Goal: Information Seeking & Learning: Learn about a topic

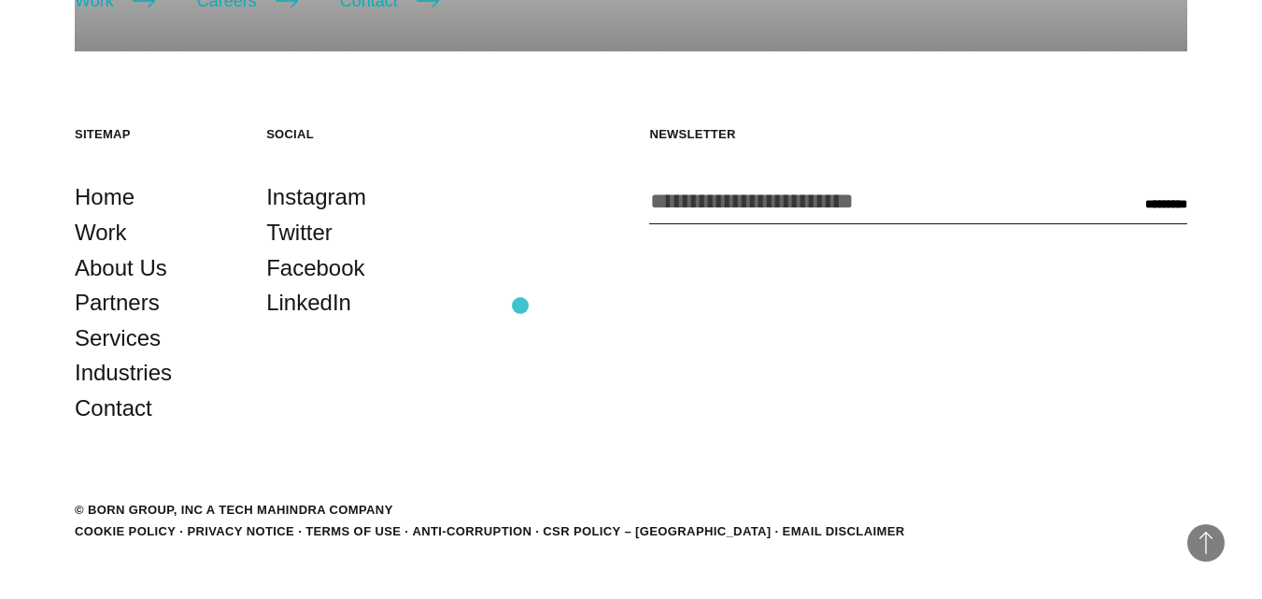
scroll to position [548, 0]
click at [131, 277] on link "About Us" at bounding box center [121, 266] width 92 height 35
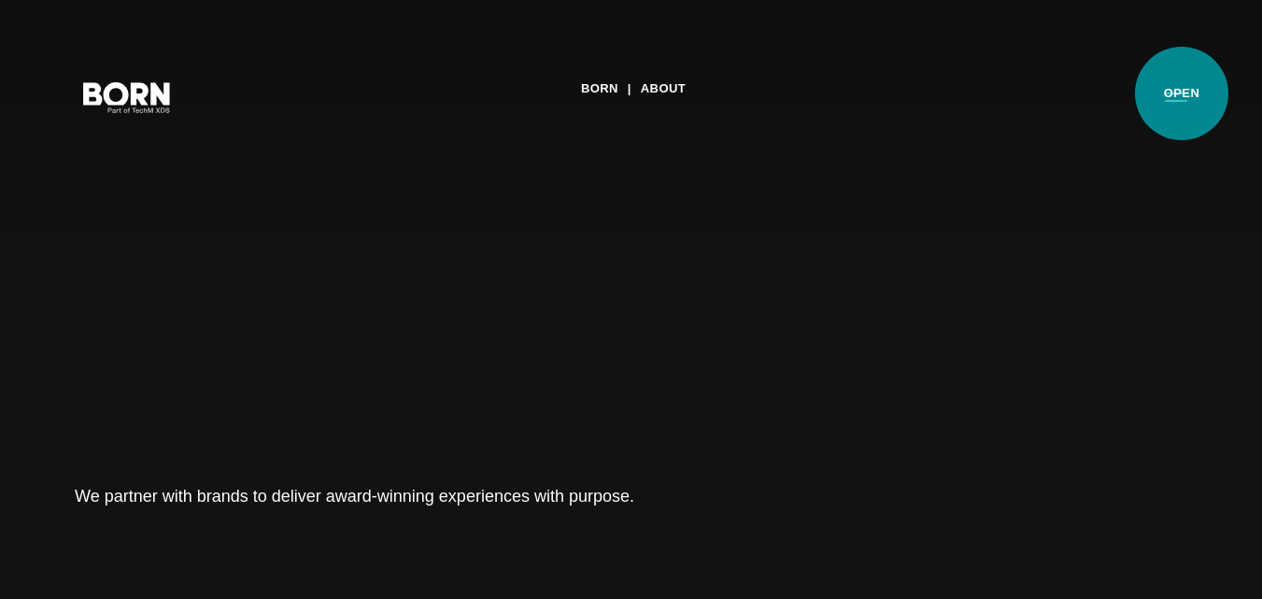
click at [1182, 93] on button "Primary Menu" at bounding box center [1175, 96] width 45 height 39
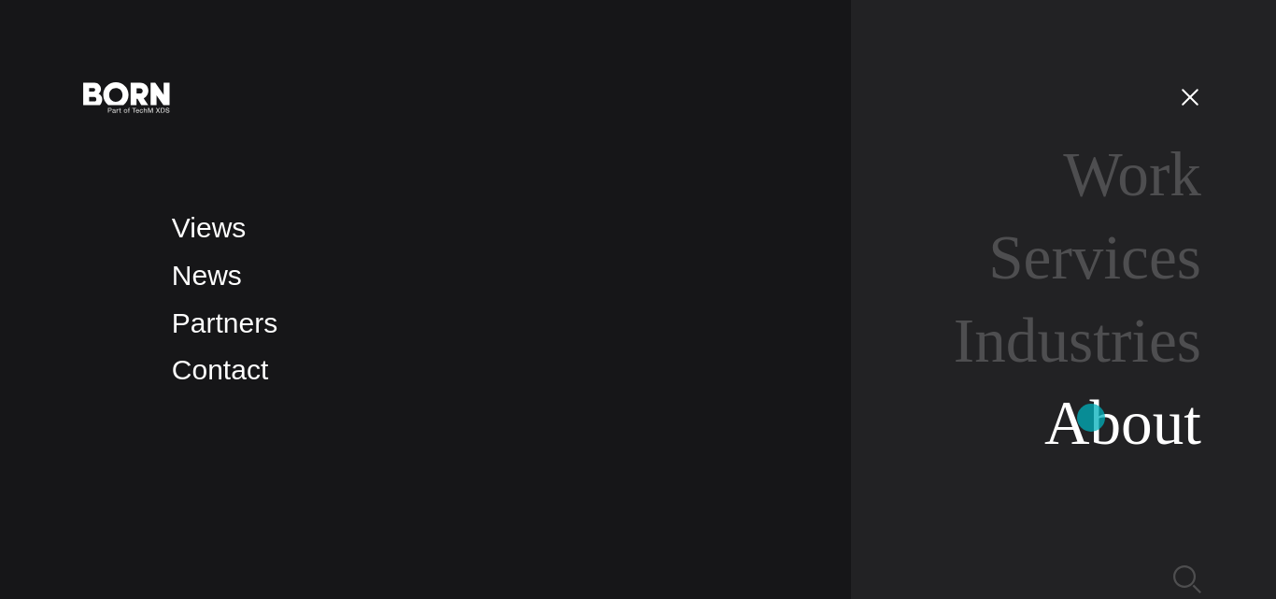
click at [1091, 417] on link "About" at bounding box center [1122, 423] width 157 height 70
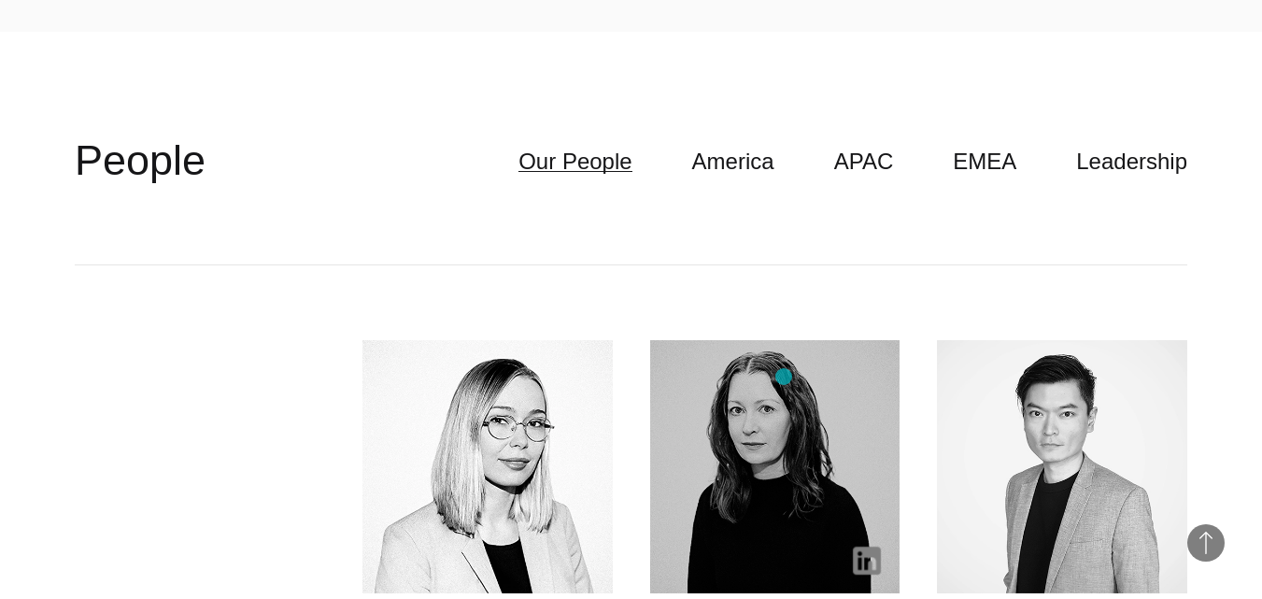
scroll to position [4390, 0]
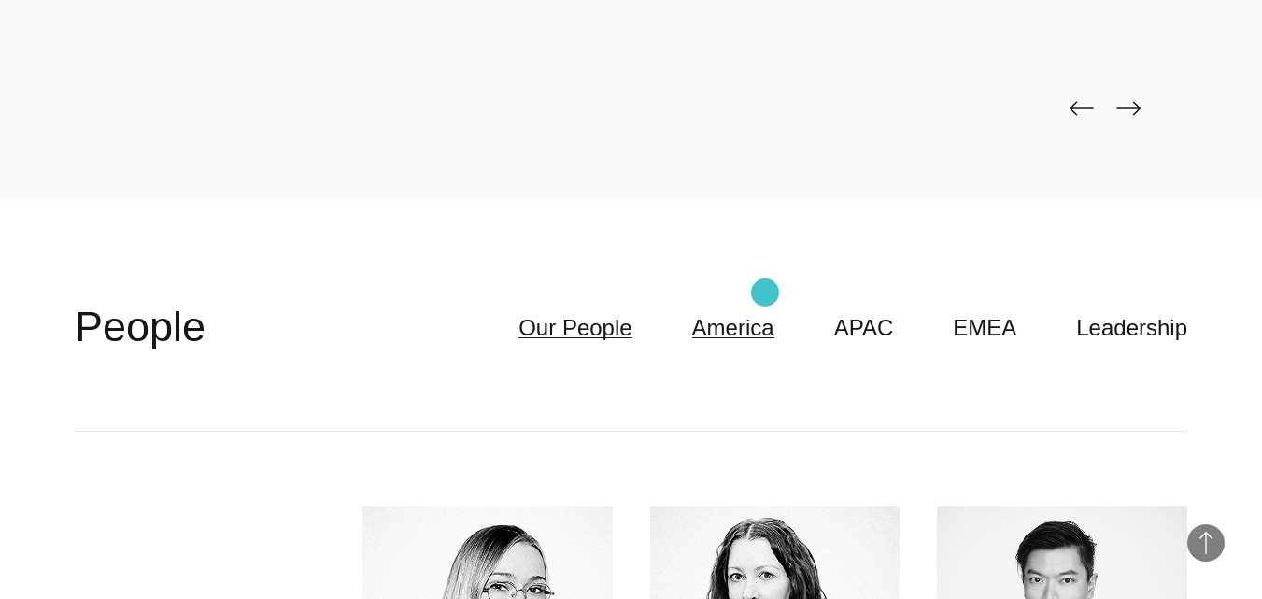
click at [765, 310] on link "America" at bounding box center [733, 327] width 82 height 35
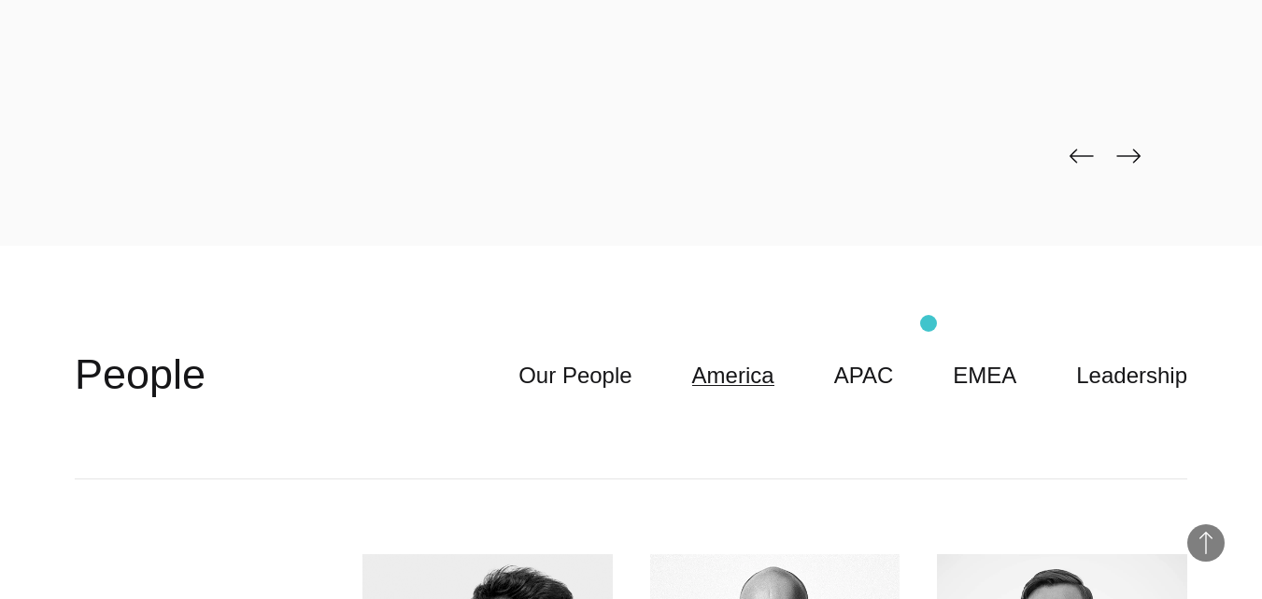
scroll to position [4296, 0]
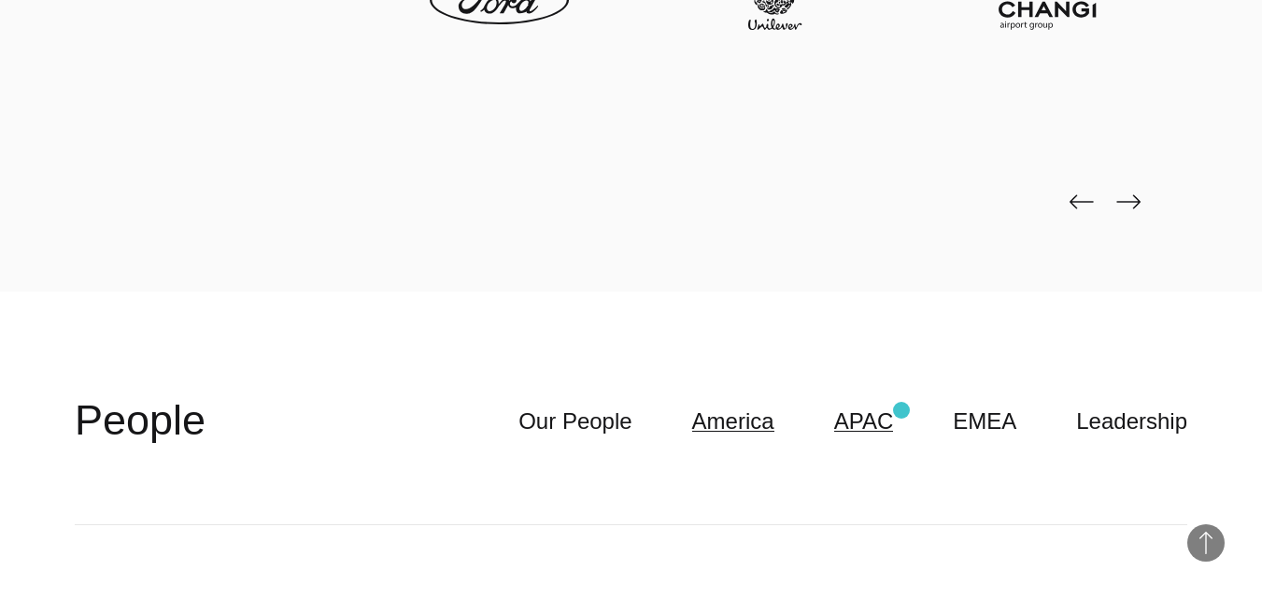
click at [900, 409] on header "**********" at bounding box center [631, 421] width 1112 height 206
click at [894, 403] on link "APAC" at bounding box center [864, 420] width 60 height 35
click at [1006, 403] on link "EMEA" at bounding box center [985, 420] width 64 height 35
click at [1107, 403] on link "Leadership" at bounding box center [1131, 420] width 111 height 35
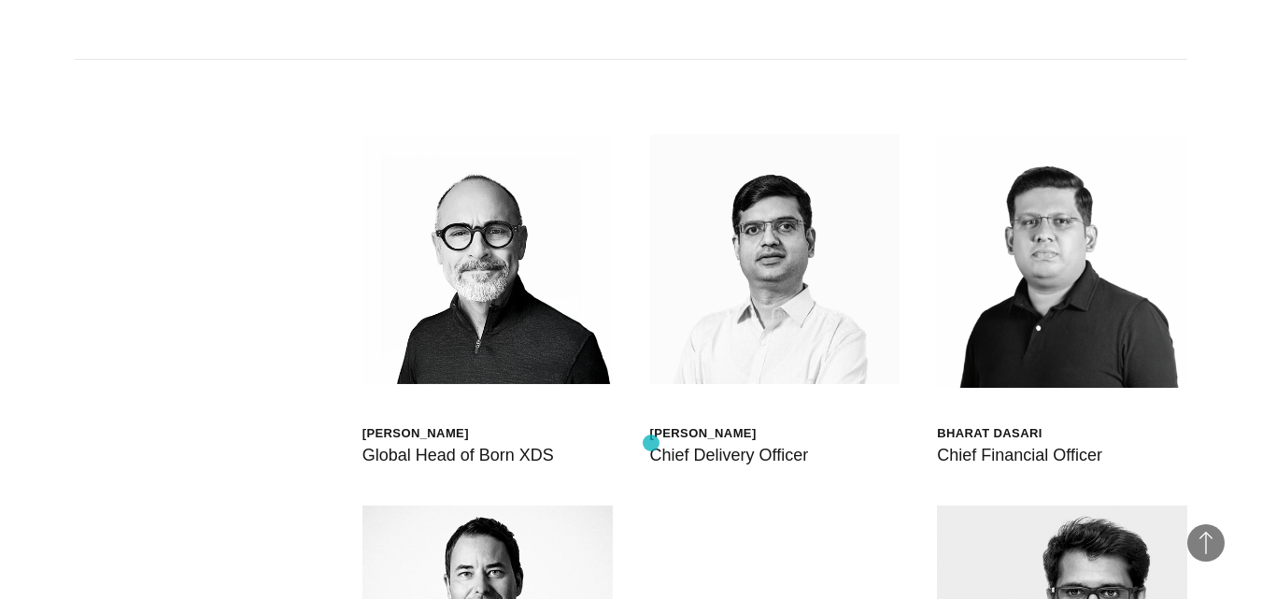
scroll to position [4763, 0]
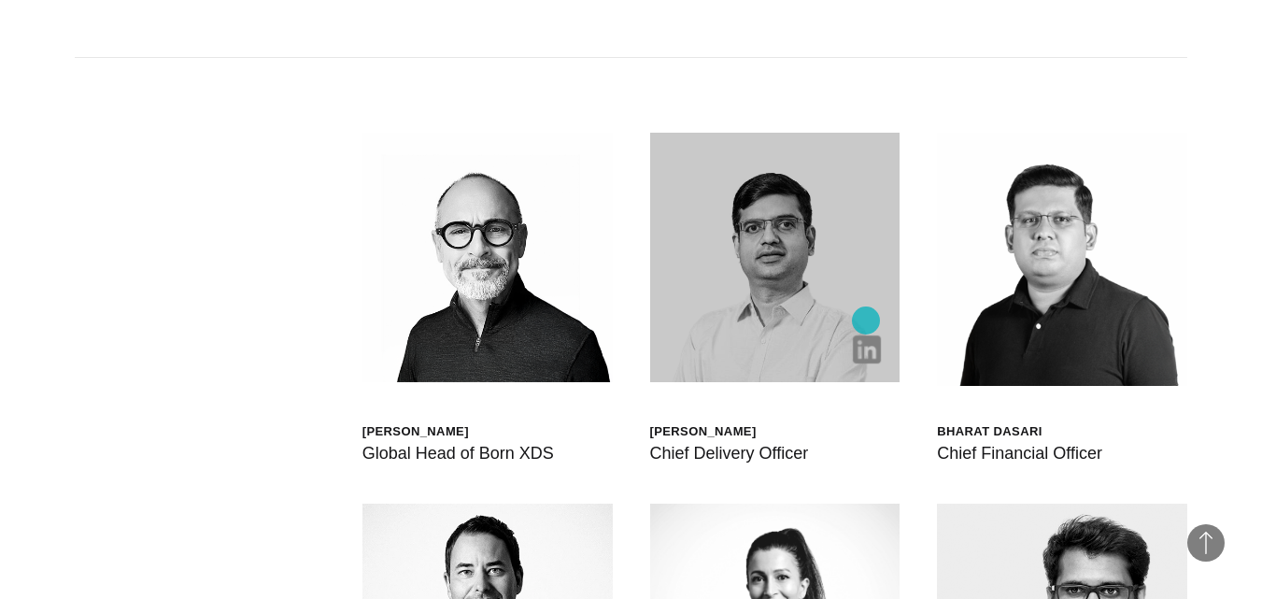
click at [866, 335] on img at bounding box center [867, 349] width 28 height 28
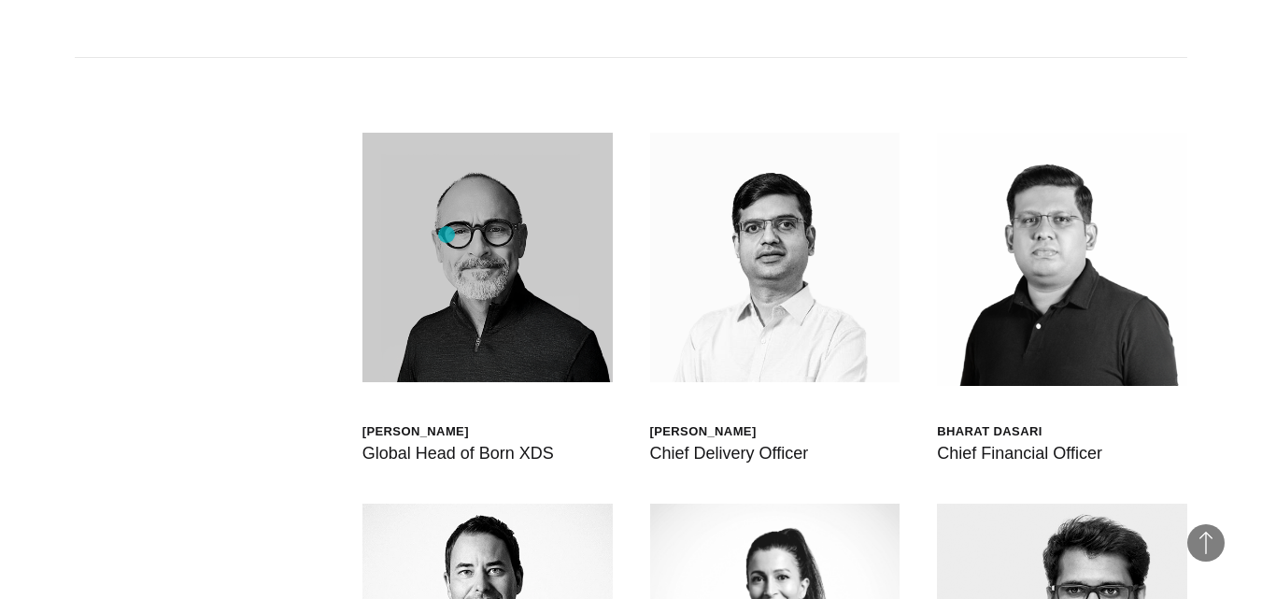
click at [446, 234] on img at bounding box center [487, 258] width 250 height 250
click at [452, 315] on img at bounding box center [487, 258] width 250 height 250
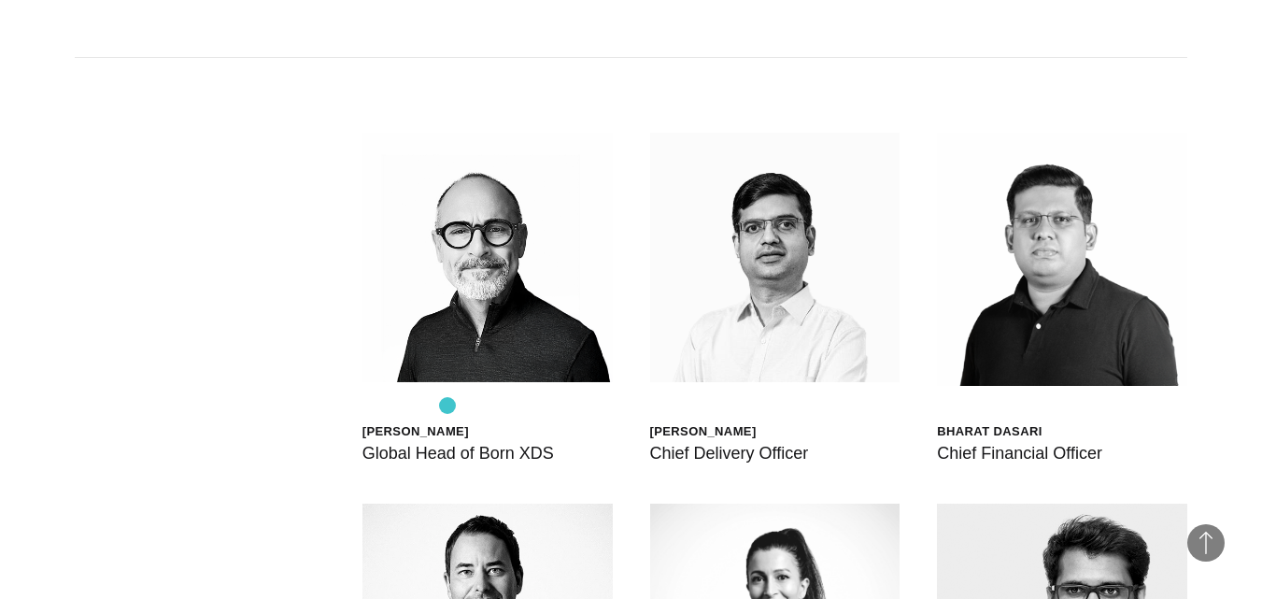
click at [447, 423] on div "Scott Sorokin" at bounding box center [457, 431] width 191 height 16
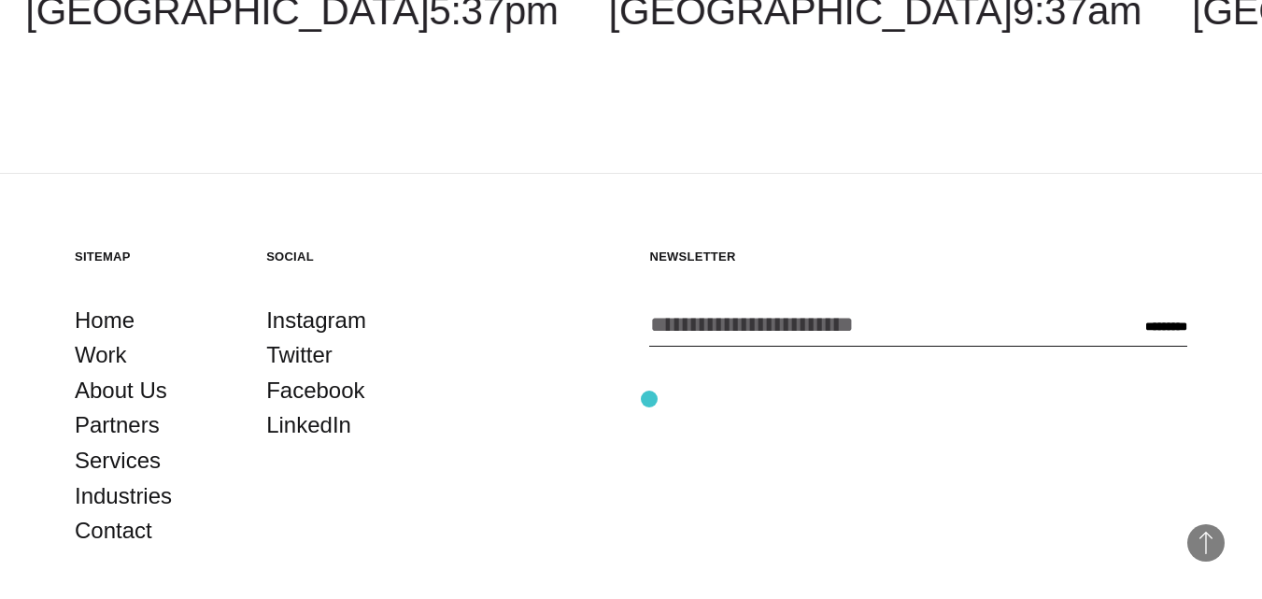
scroll to position [6409, 0]
